Goal: Find contact information: Find contact information

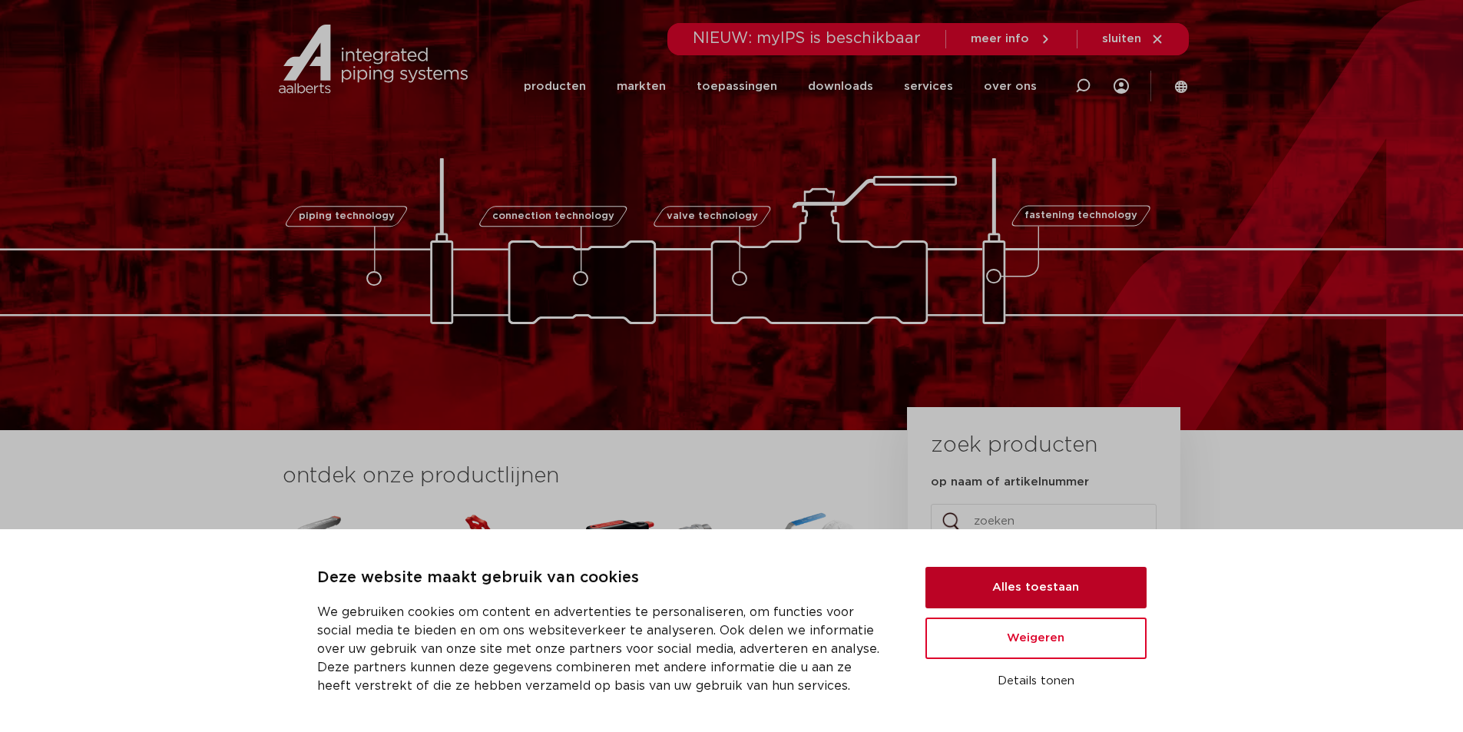
click at [1031, 581] on button "Alles toestaan" at bounding box center [1035, 587] width 221 height 41
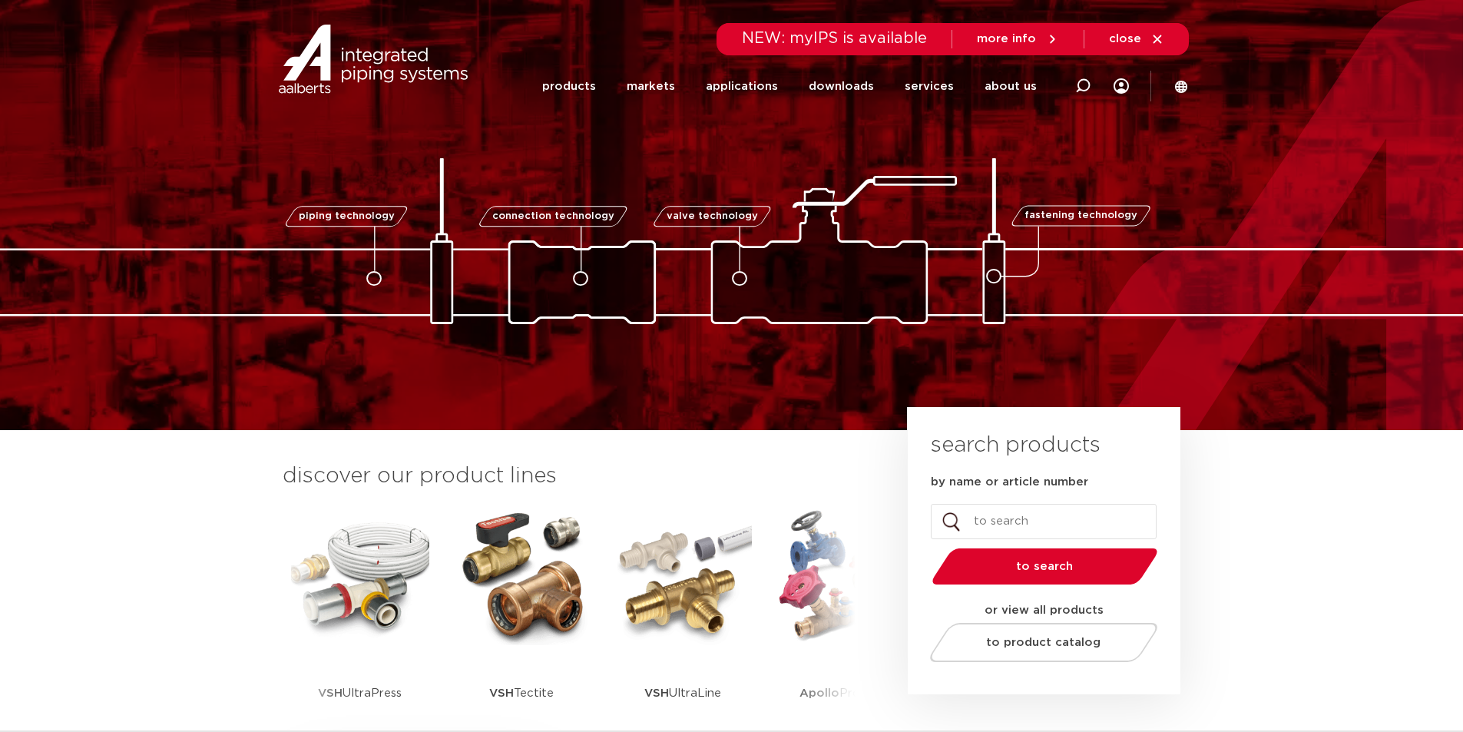
click at [1300, 578] on section "discover our product lines VSH SmartPress VSH XPress VSH SudoPress VSH PowerPre…" at bounding box center [731, 611] width 1463 height 362
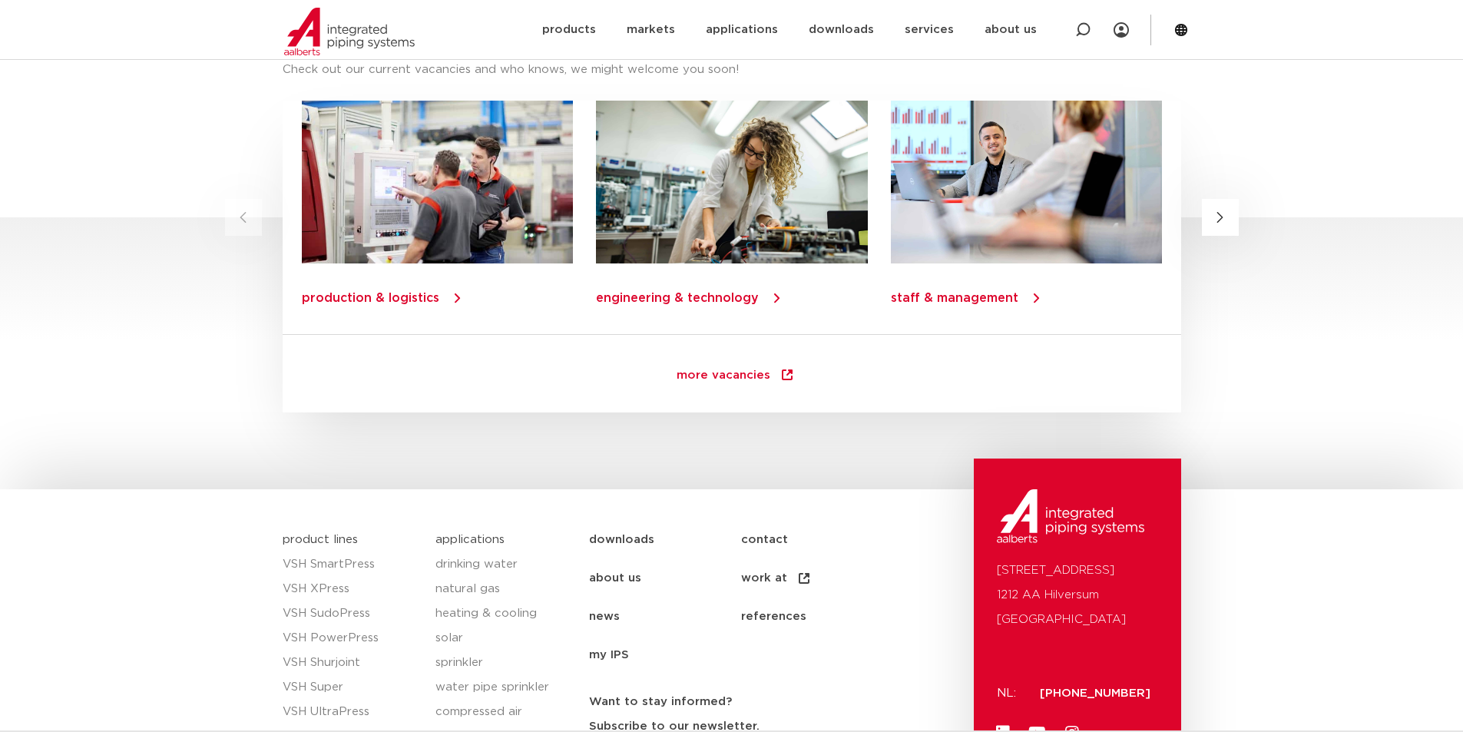
scroll to position [2183, 0]
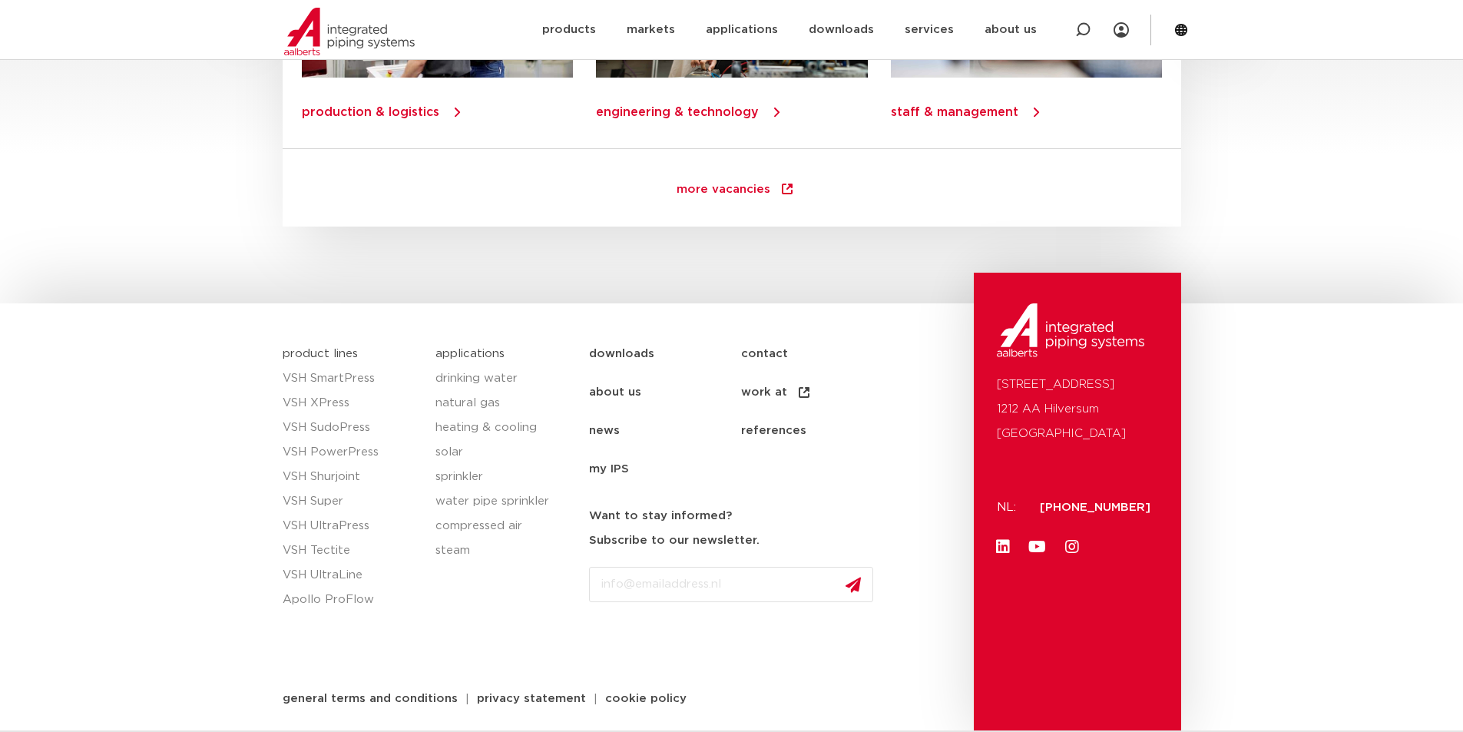
click at [750, 353] on font "contact" at bounding box center [764, 354] width 47 height 12
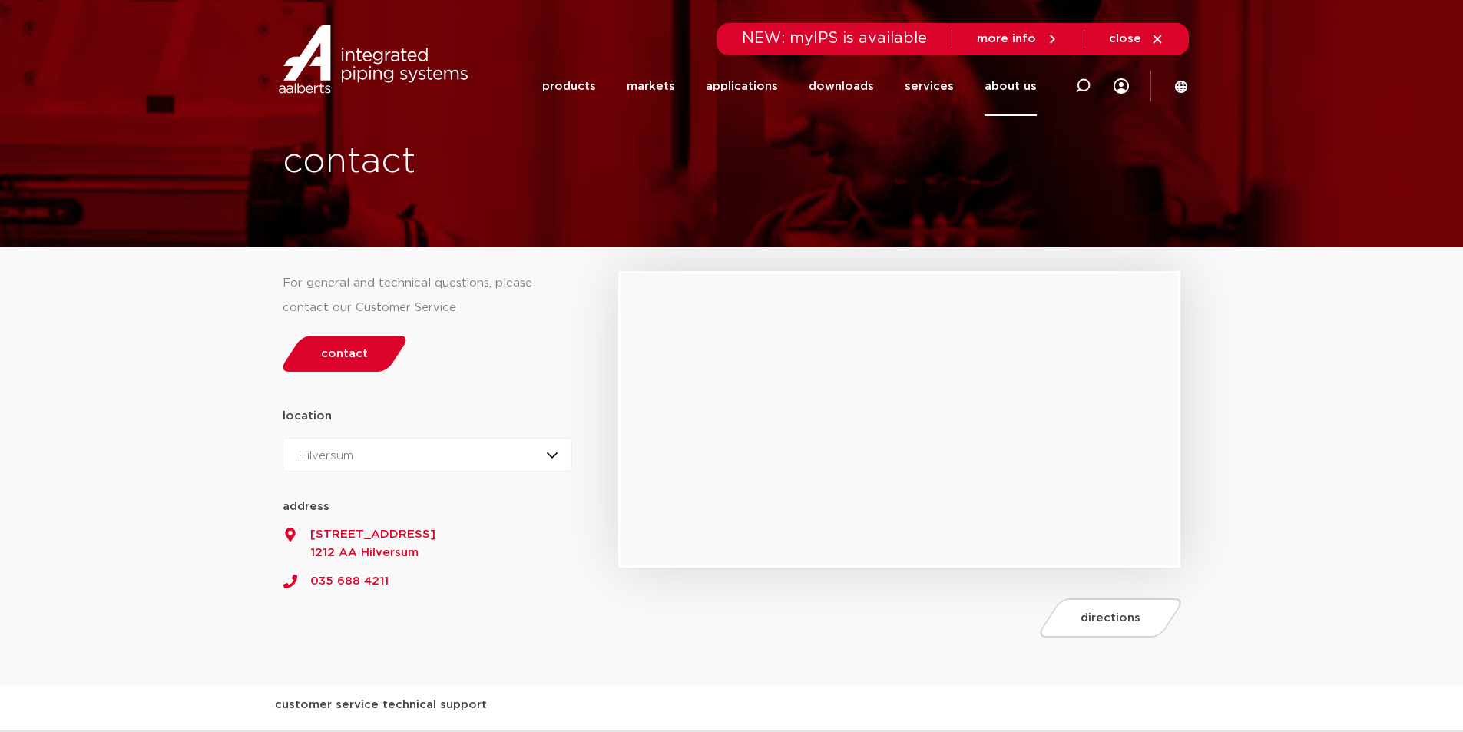
click at [549, 464] on div "Hilversum Hilversum Zeewolde" at bounding box center [428, 455] width 290 height 34
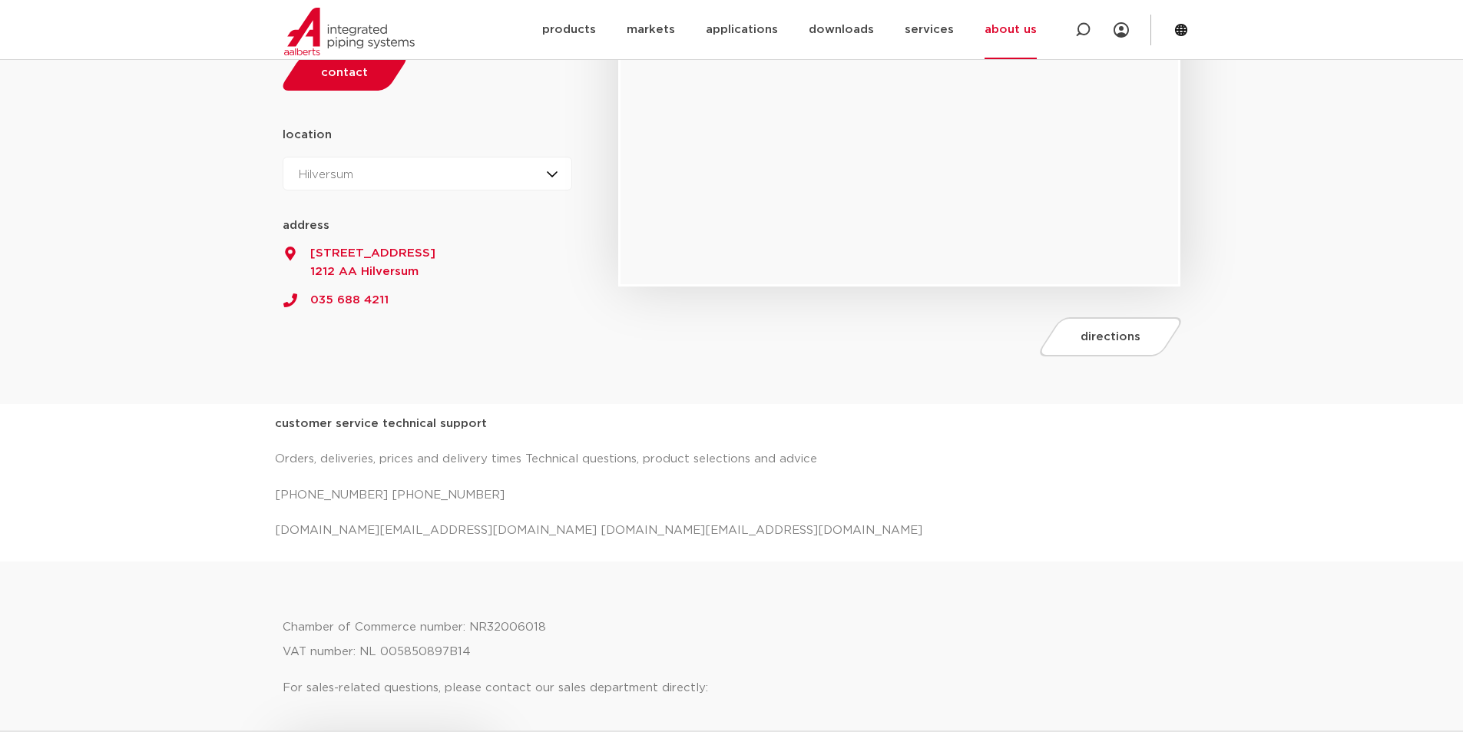
scroll to position [307, 0]
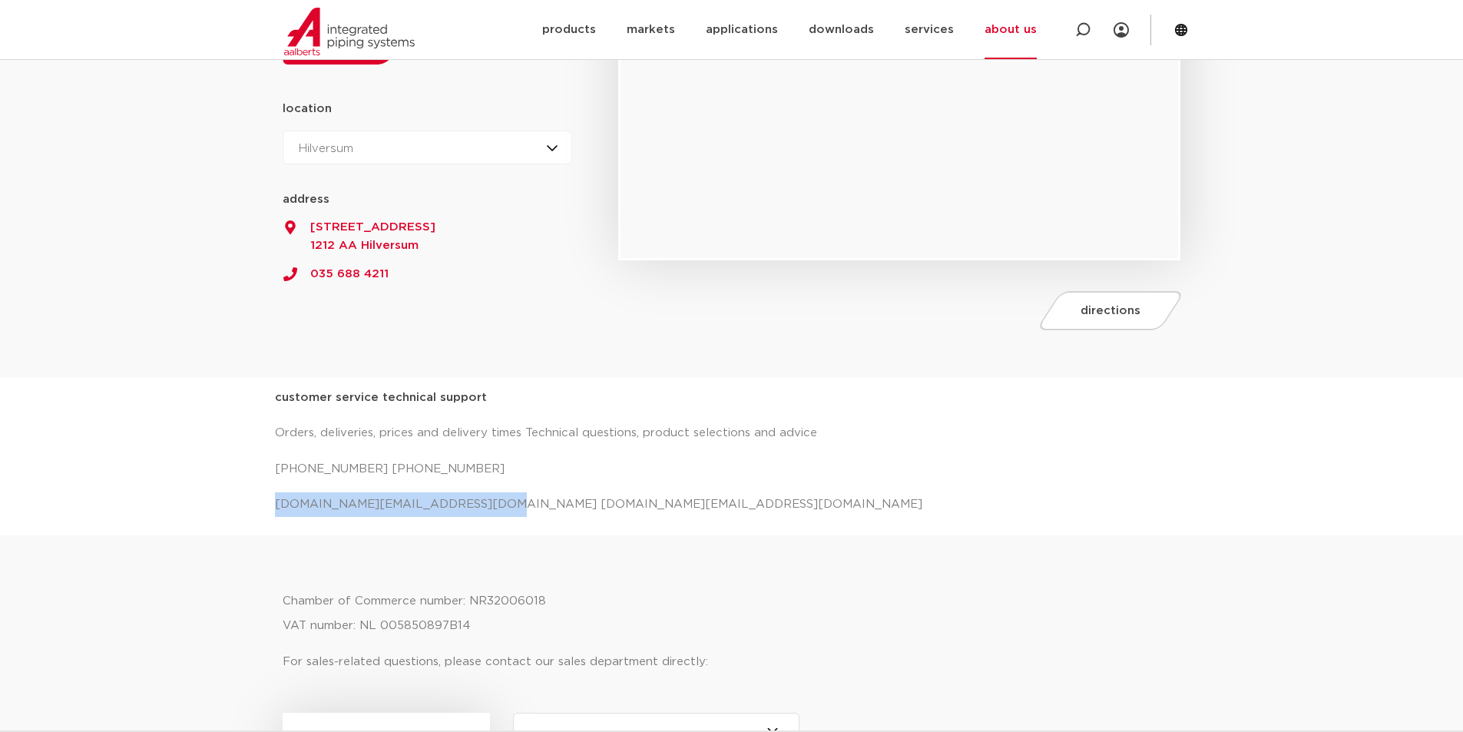
drag, startPoint x: 280, startPoint y: 504, endPoint x: 466, endPoint y: 519, distance: 186.5
click at [466, 505] on font "[DOMAIN_NAME][EMAIL_ADDRESS][DOMAIN_NAME] [DOMAIN_NAME][EMAIL_ADDRESS][DOMAIN_N…" at bounding box center [598, 504] width 647 height 12
copy font "[DOMAIN_NAME][EMAIL_ADDRESS][DOMAIN_NAME]"
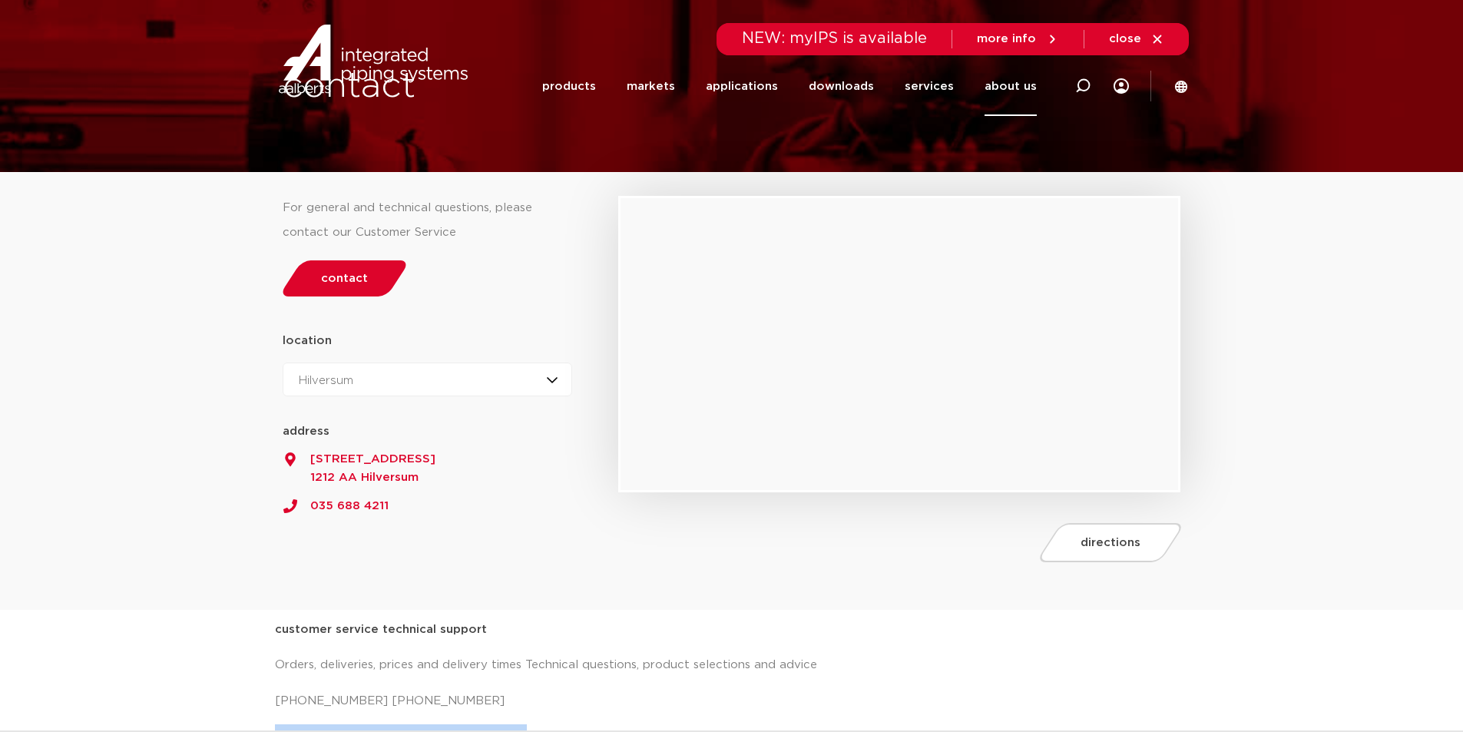
scroll to position [0, 0]
